Goal: Task Accomplishment & Management: Use online tool/utility

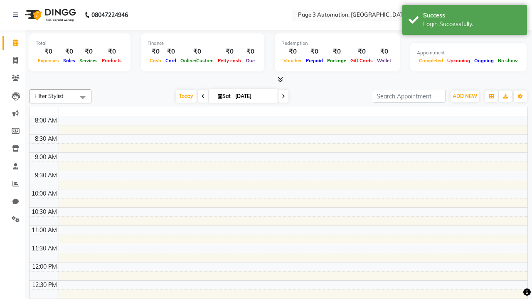
select select "en"
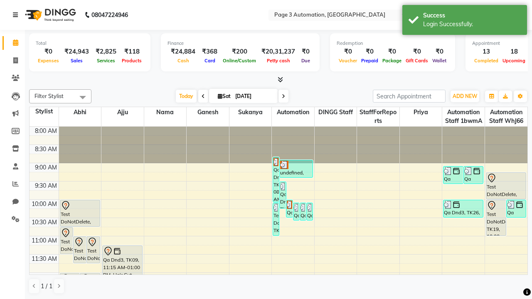
click at [17, 15] on icon at bounding box center [15, 15] width 5 height 6
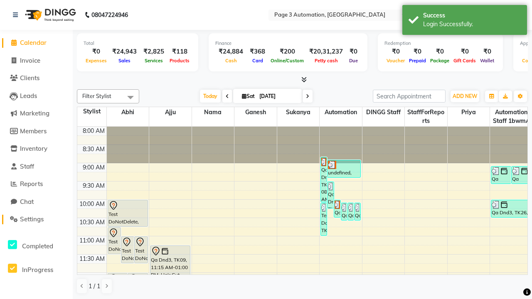
click at [36, 220] on span "Settings" at bounding box center [32, 219] width 24 height 8
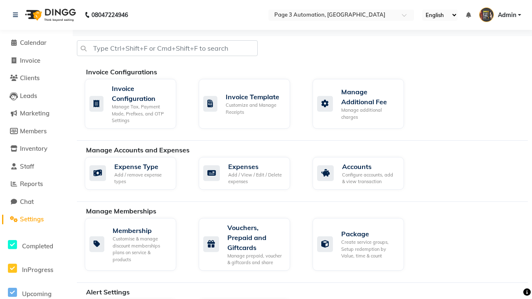
select select "2: 15"
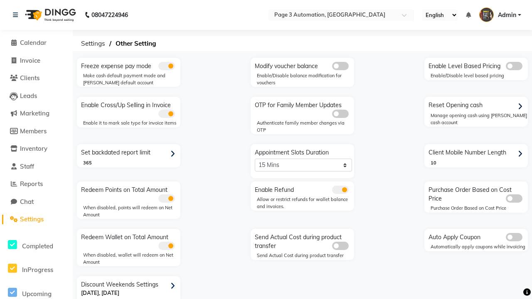
scroll to position [17, 0]
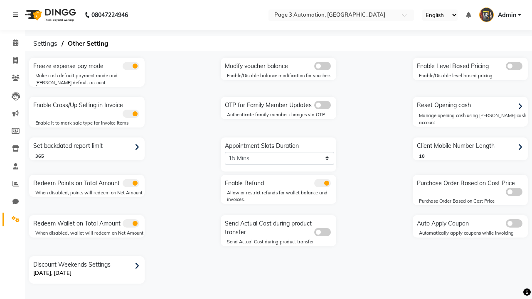
scroll to position [0, 0]
click at [12, 60] on span at bounding box center [15, 61] width 15 height 10
select select "service"
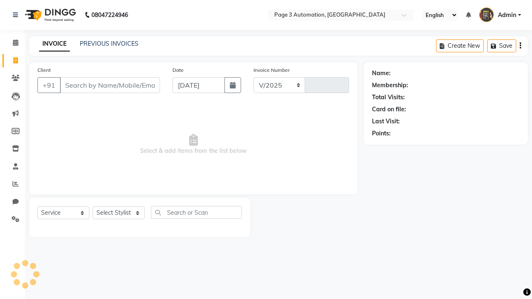
select select "2774"
type input "10171"
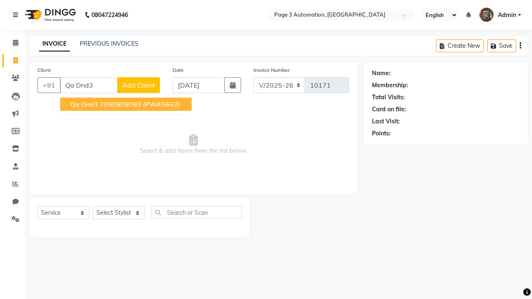
click at [127, 104] on ngb-highlight "7090909093" at bounding box center [121, 104] width 42 height 8
type input "7090909093"
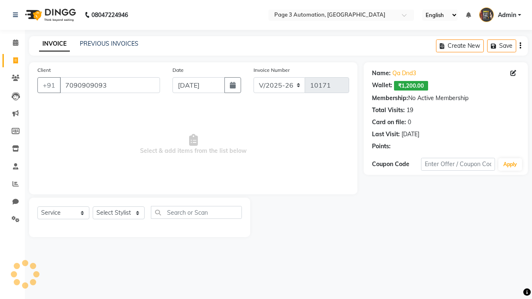
select select "93387"
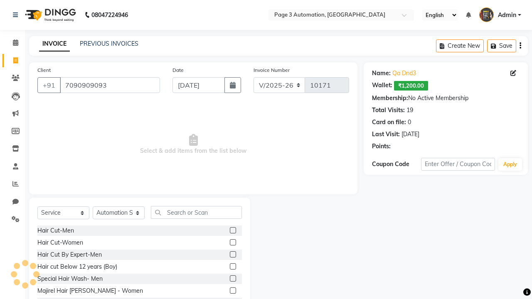
click at [232, 279] on label at bounding box center [233, 279] width 6 height 6
click at [232, 279] on input "checkbox" at bounding box center [232, 279] width 5 height 5
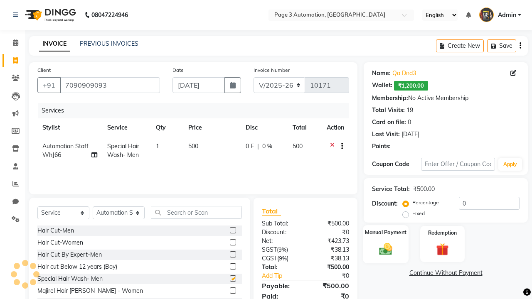
click at [386, 233] on label "Manual Payment" at bounding box center [386, 233] width 42 height 8
checkbox input "false"
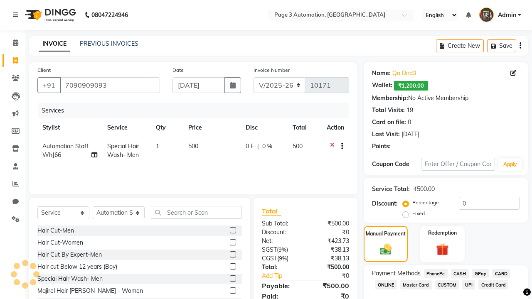
click at [460, 274] on span "CASH" at bounding box center [460, 274] width 18 height 10
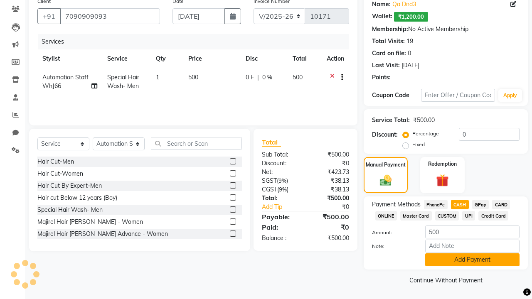
click at [472, 260] on button "Add Payment" at bounding box center [472, 260] width 94 height 13
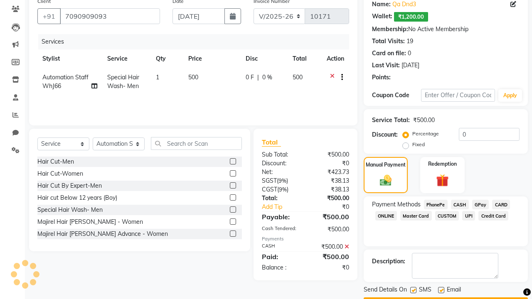
click at [413, 290] on label at bounding box center [413, 290] width 6 height 6
click at [413, 290] on input "checkbox" at bounding box center [412, 290] width 5 height 5
checkbox input "false"
click at [441, 290] on label at bounding box center [441, 290] width 6 height 6
click at [441, 290] on input "checkbox" at bounding box center [440, 290] width 5 height 5
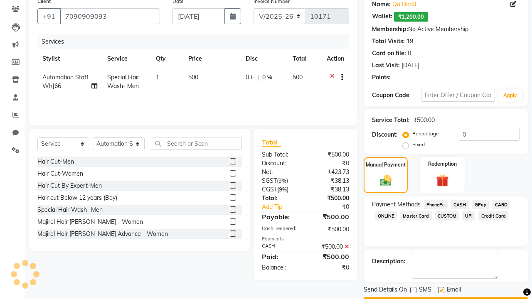
checkbox input "false"
click at [446, 298] on button "Checkout" at bounding box center [446, 304] width 164 height 13
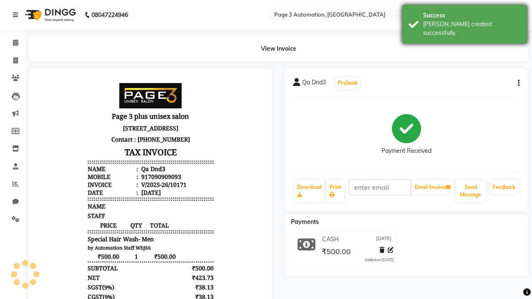
click at [465, 21] on div "[PERSON_NAME] created successfully." at bounding box center [472, 28] width 98 height 17
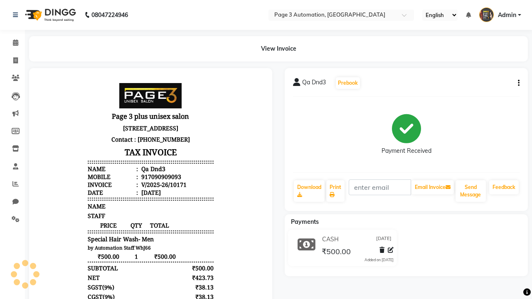
click at [517, 83] on button "button" at bounding box center [517, 83] width 5 height 9
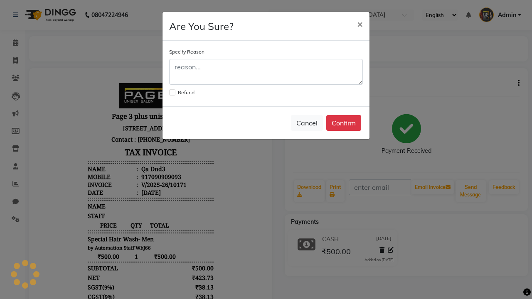
click at [172, 92] on label at bounding box center [172, 92] width 6 height 6
click at [172, 92] on input "checkbox" at bounding box center [171, 91] width 5 height 5
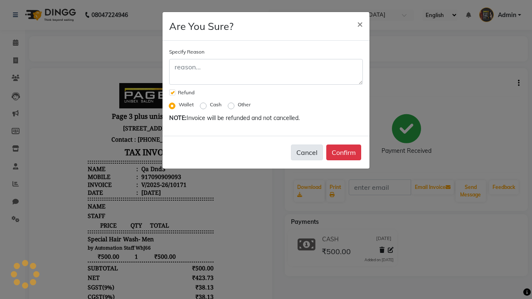
click at [307, 153] on button "Cancel" at bounding box center [307, 153] width 32 height 16
checkbox input "false"
